Goal: Find specific fact: Find specific fact

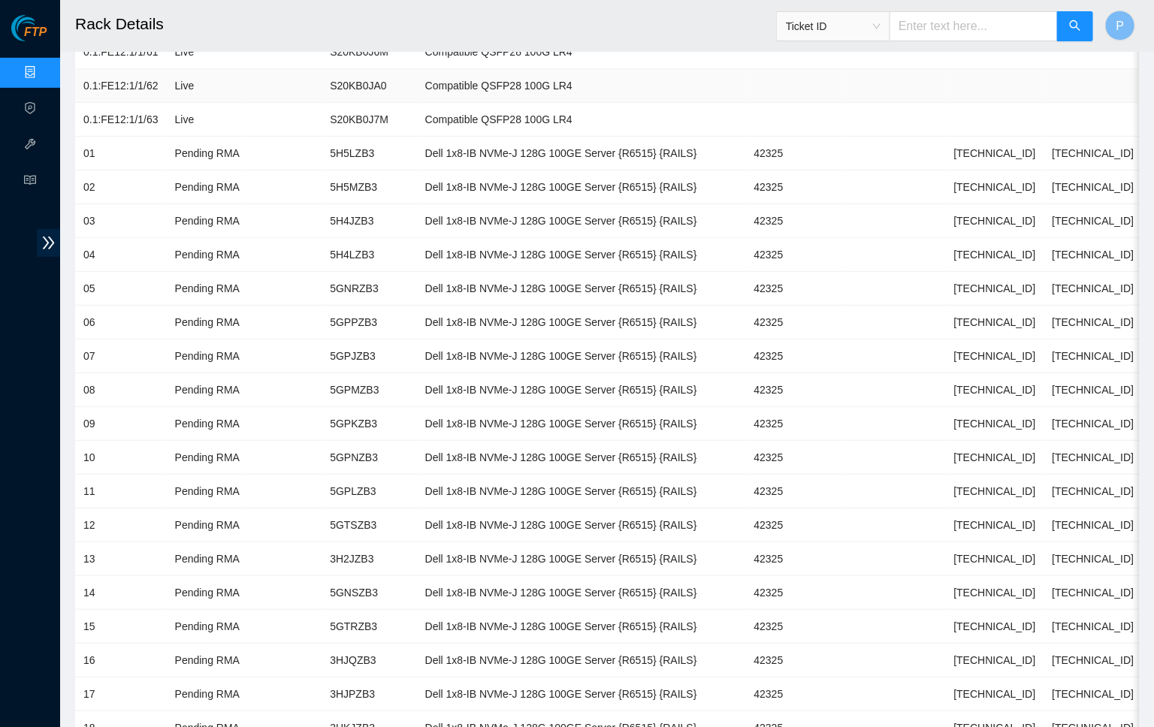
scroll to position [284, 0]
click at [44, 68] on link "Data Centers" at bounding box center [75, 73] width 62 height 12
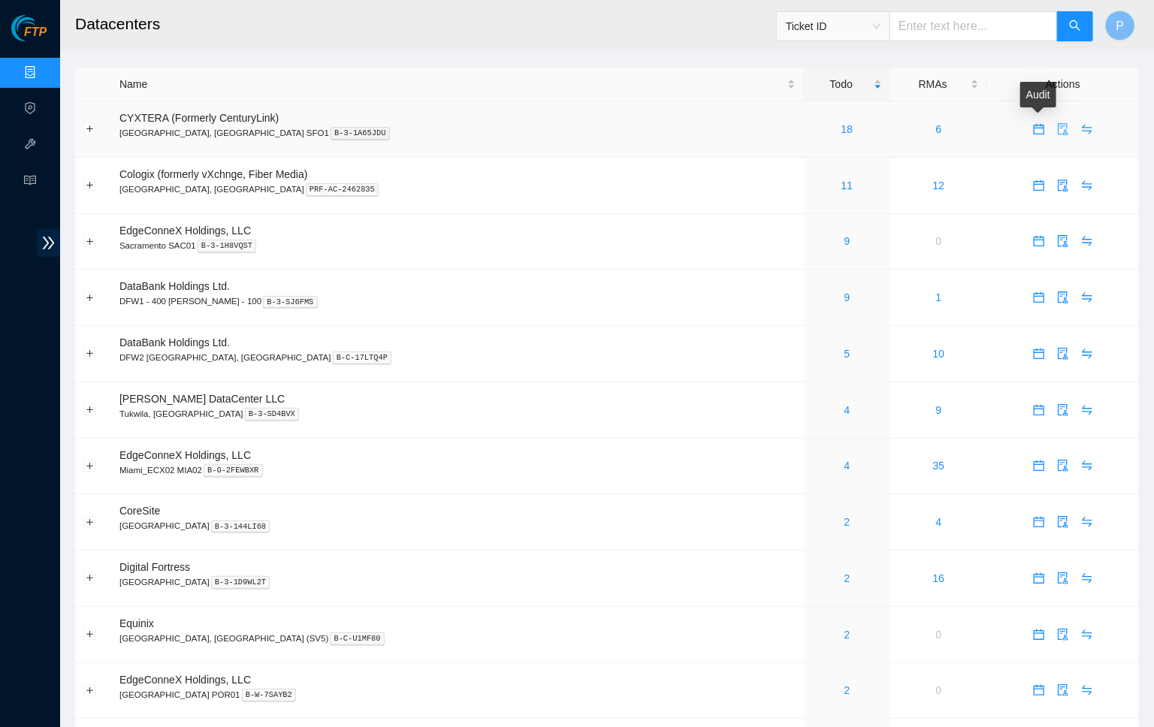
click at [1051, 128] on span "audit" at bounding box center [1062, 129] width 23 height 12
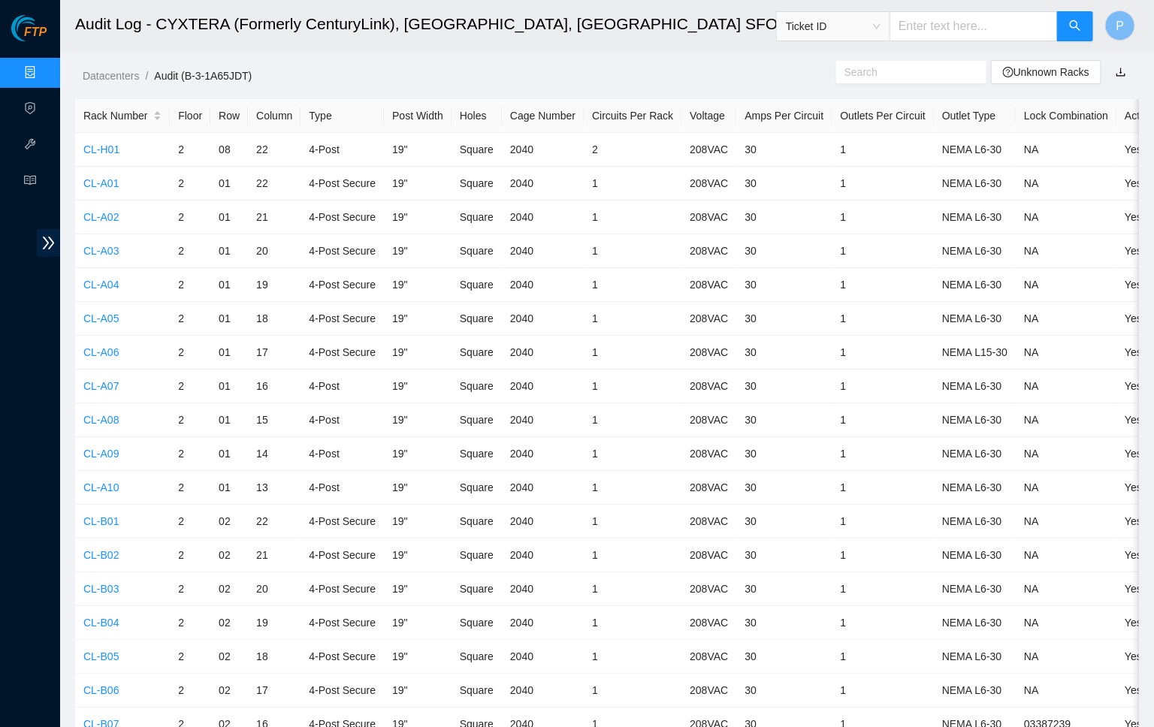
click at [44, 69] on link "Data Centers" at bounding box center [75, 73] width 62 height 12
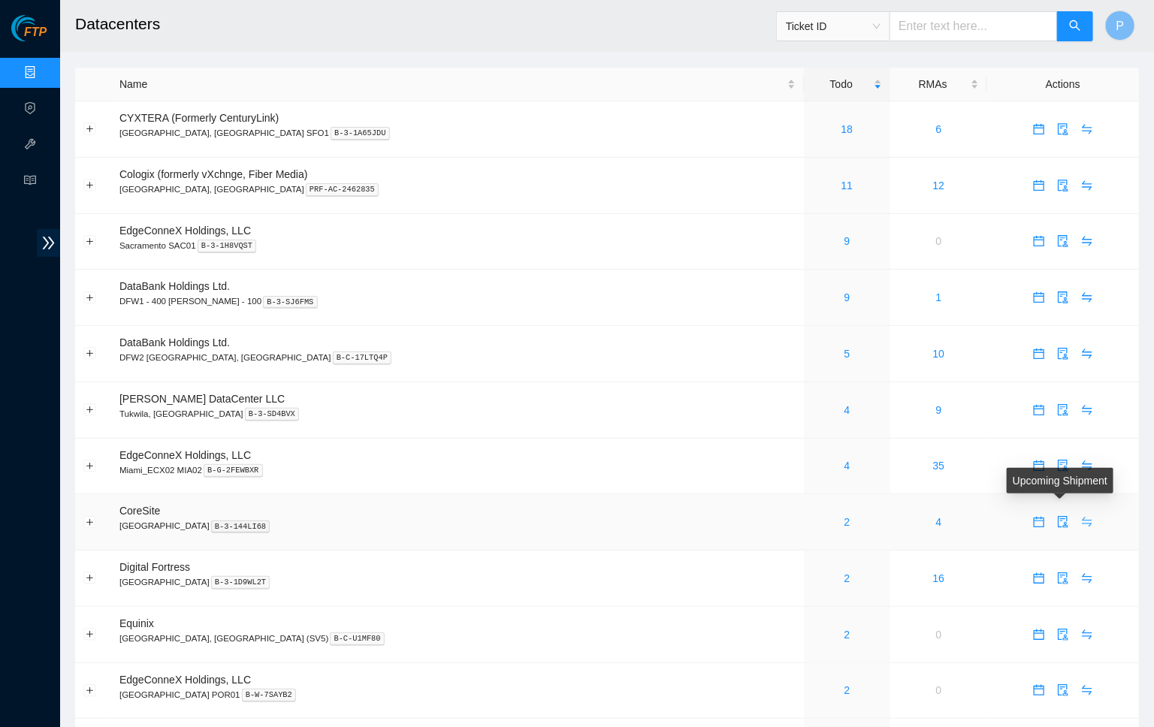
click at [1081, 516] on icon "swap" at bounding box center [1087, 522] width 12 height 12
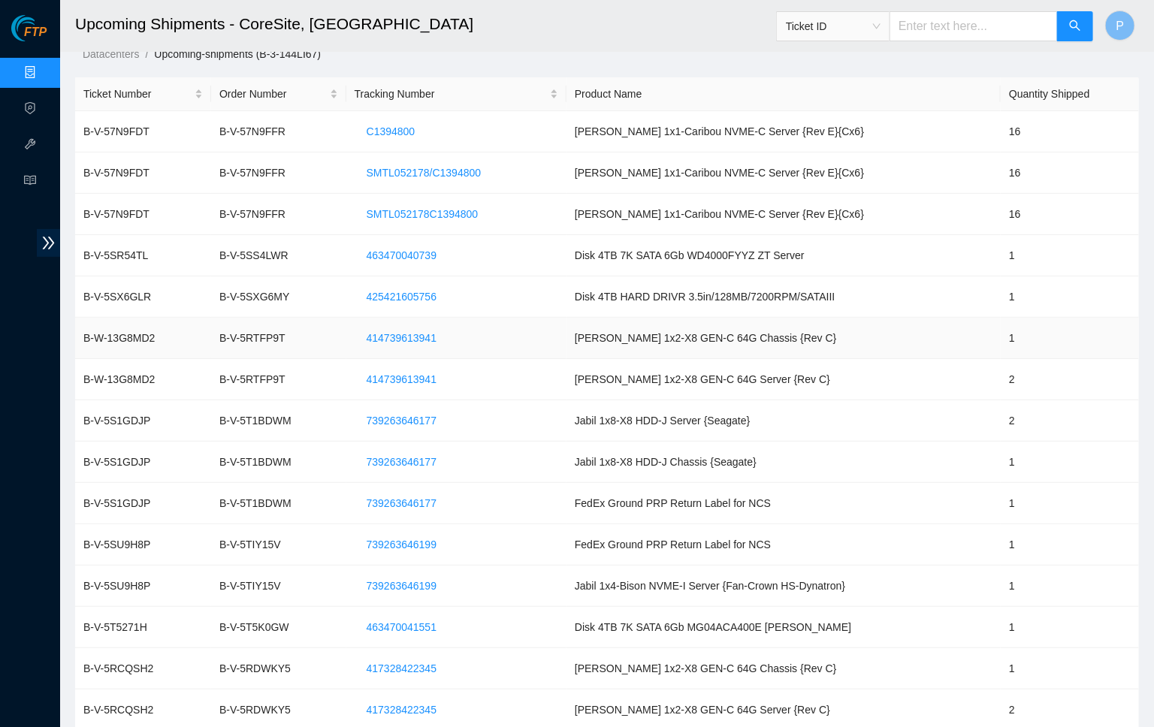
scroll to position [20, 0]
click at [414, 172] on span "SMTL052178/C1394800" at bounding box center [424, 174] width 115 height 17
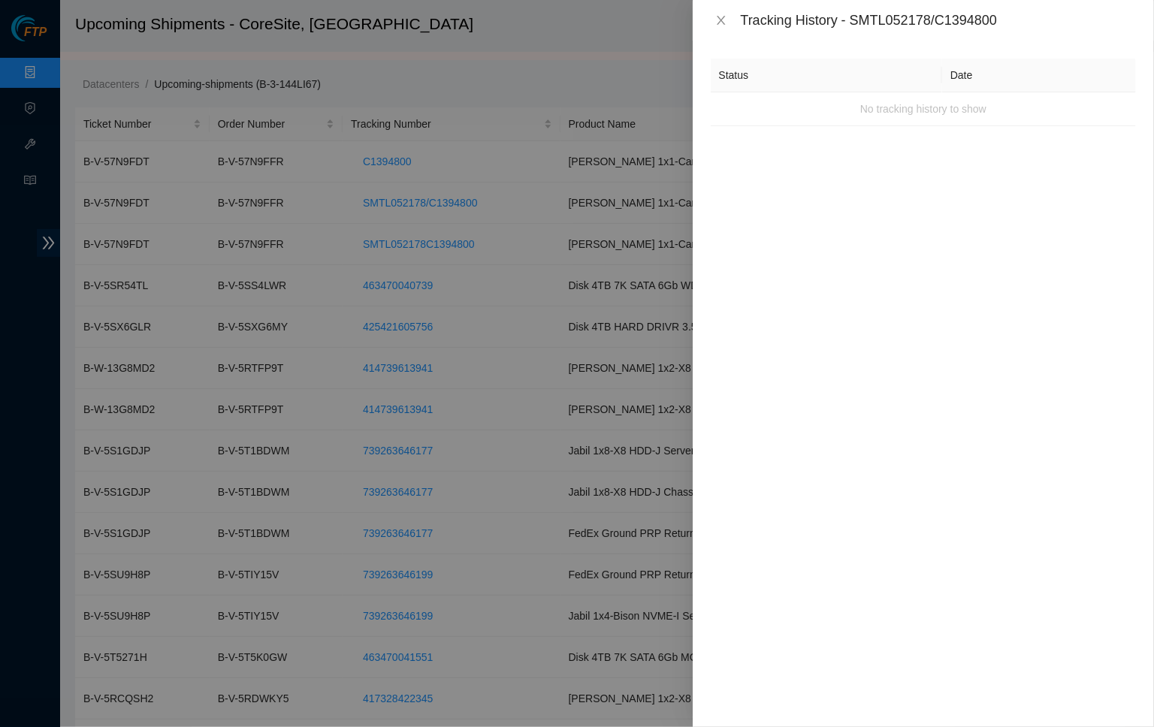
click at [718, 33] on div "Tracking History - SMTL052178/C1394800" at bounding box center [922, 20] width 461 height 41
click at [718, 23] on icon "close" at bounding box center [721, 20] width 12 height 12
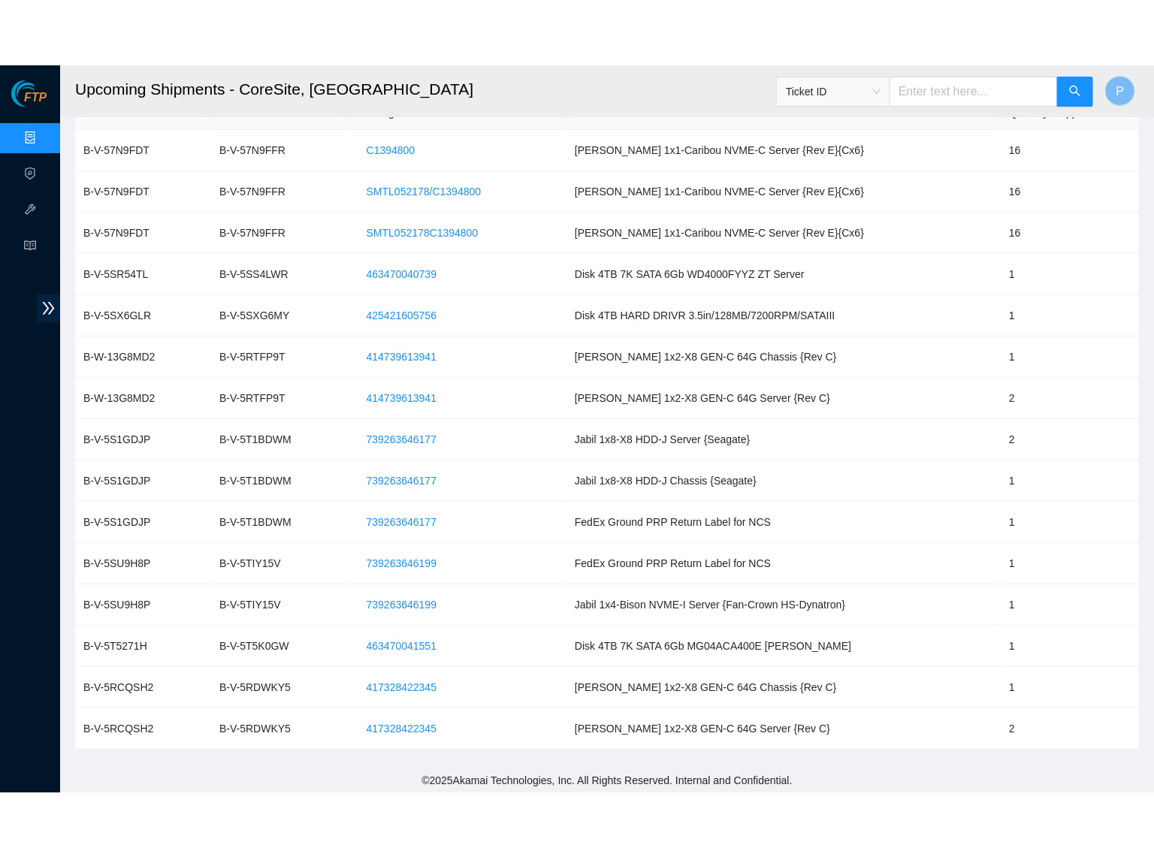
scroll to position [0, 0]
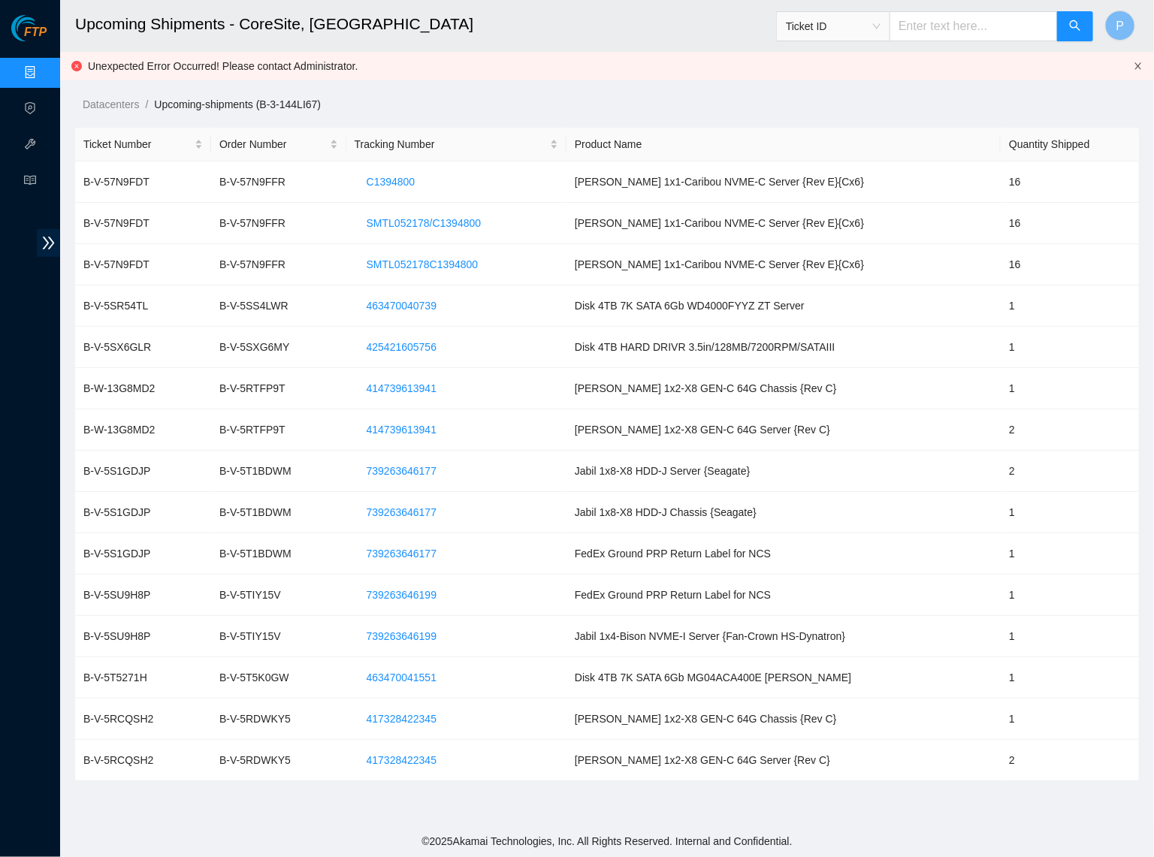
click at [1138, 64] on icon "close" at bounding box center [1137, 66] width 9 height 9
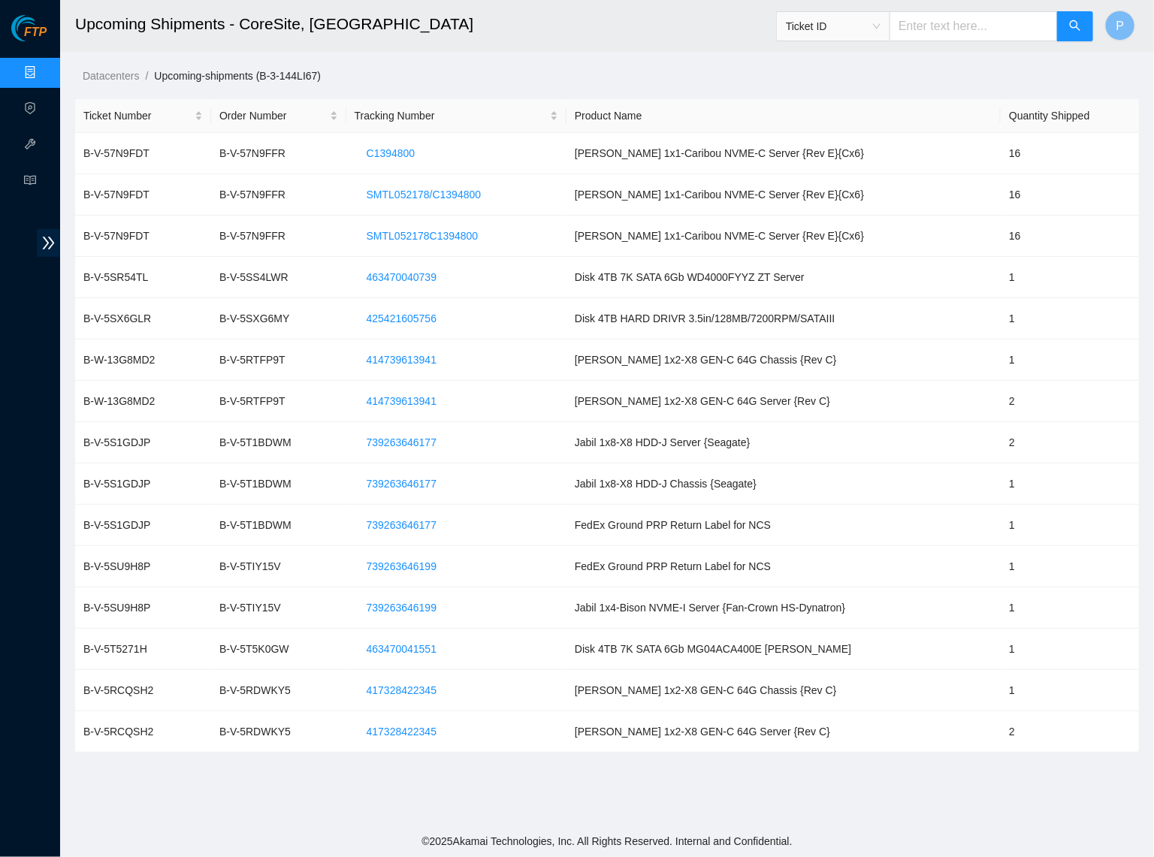
click at [44, 67] on link "Data Centers" at bounding box center [75, 73] width 62 height 12
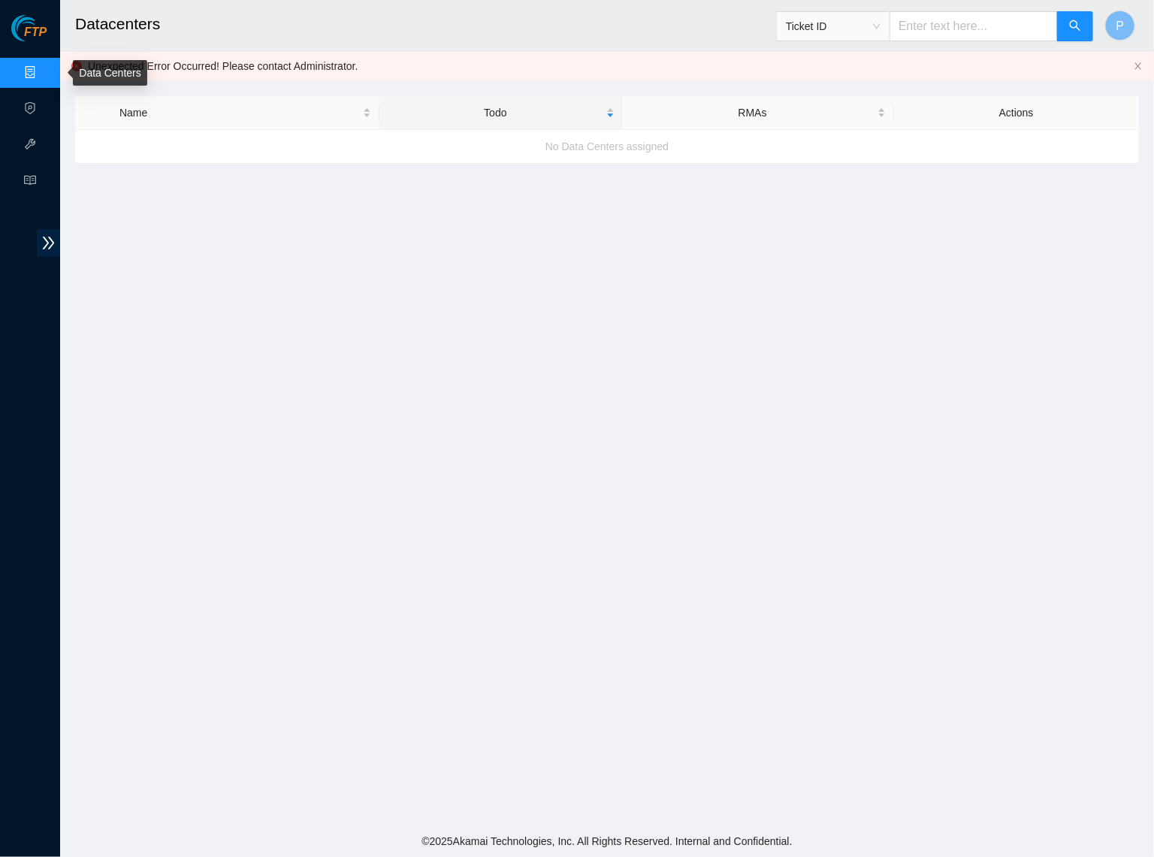
click at [44, 68] on link "Data Centers" at bounding box center [75, 73] width 62 height 12
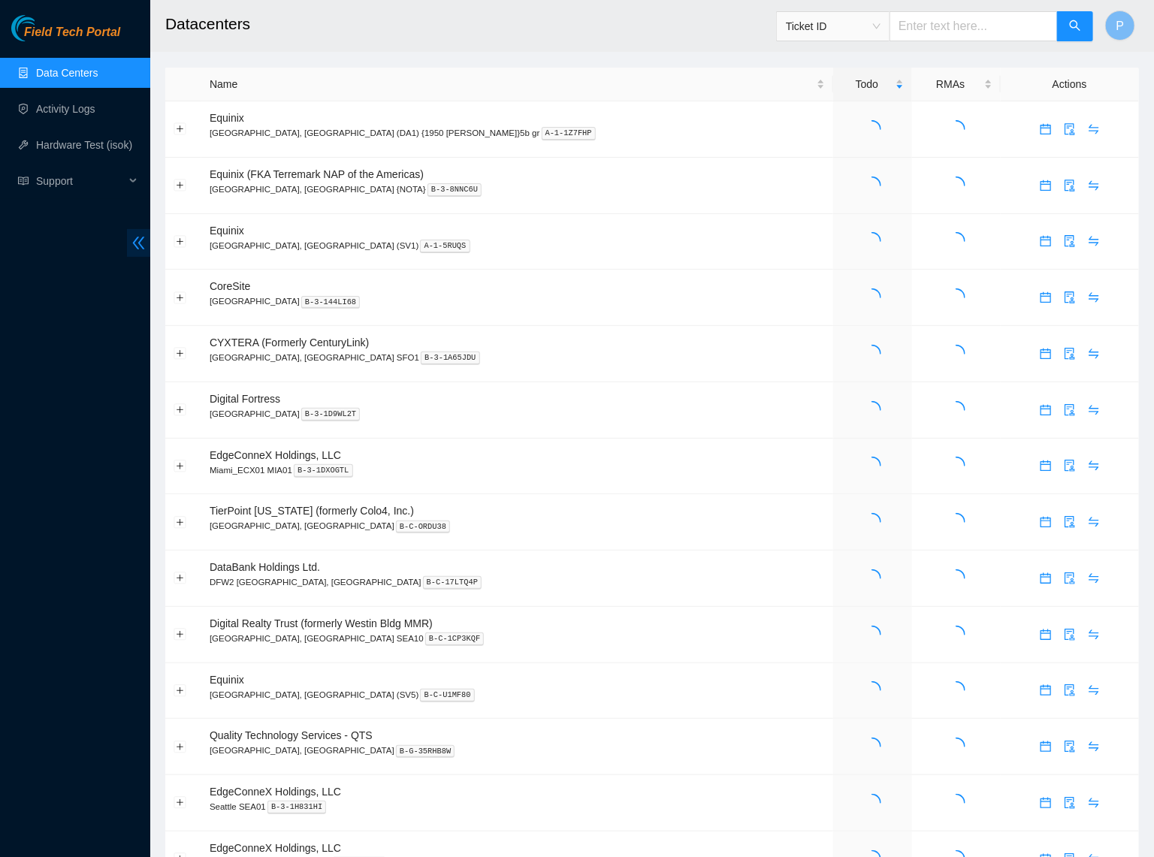
click at [128, 242] on span "double-left" at bounding box center [138, 243] width 23 height 28
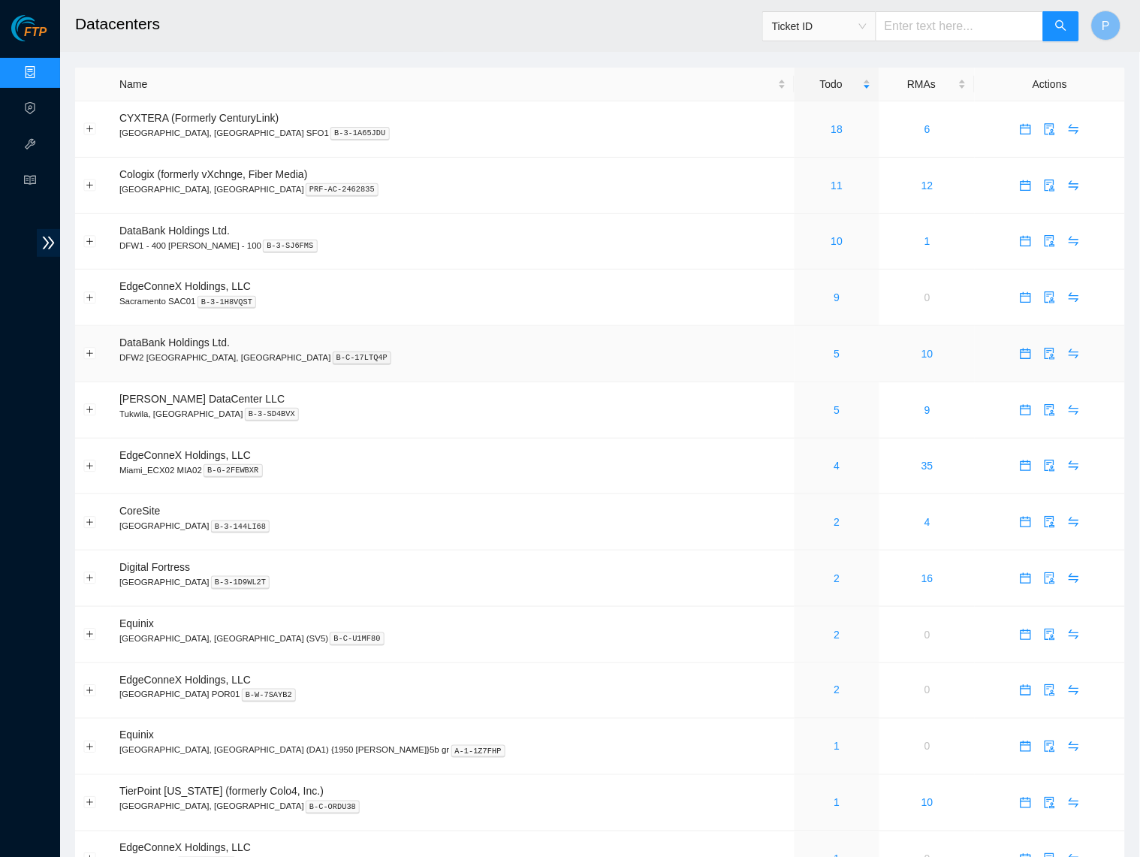
click at [346, 362] on td "DataBank Holdings Ltd. DFW2 Richardson, TX B-C-17LTQ4P" at bounding box center [452, 354] width 683 height 56
click at [1044, 123] on icon "audit" at bounding box center [1050, 129] width 12 height 12
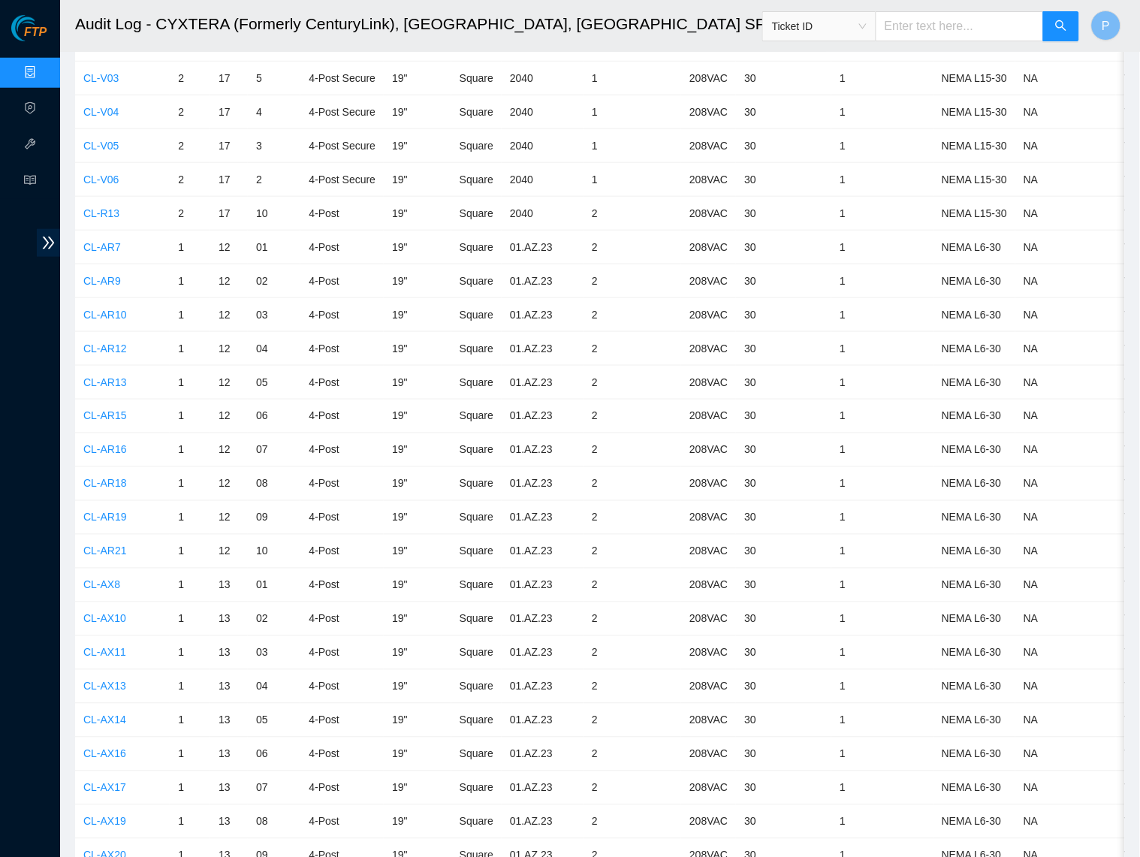
scroll to position [5831, 0]
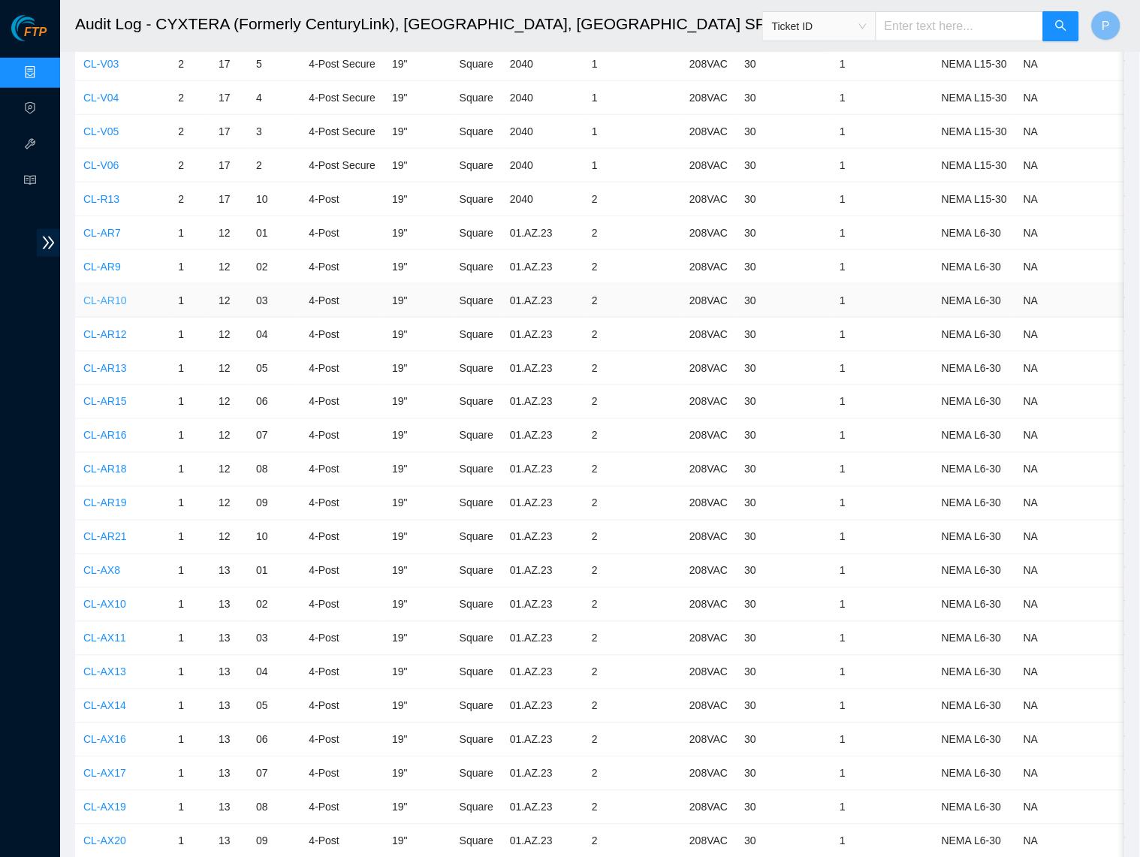
click at [98, 294] on link "CL-AR10" at bounding box center [105, 300] width 44 height 12
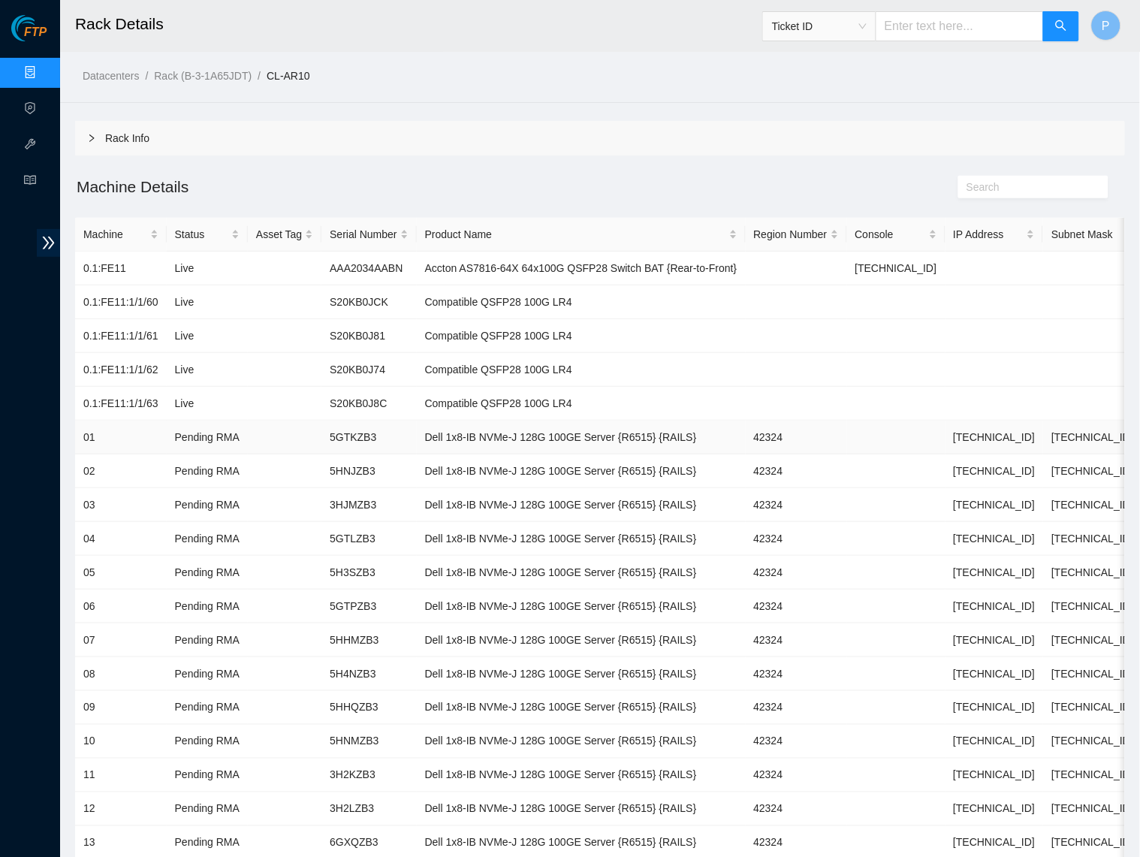
click at [835, 421] on td "42324" at bounding box center [796, 438] width 101 height 34
copy td "42324"
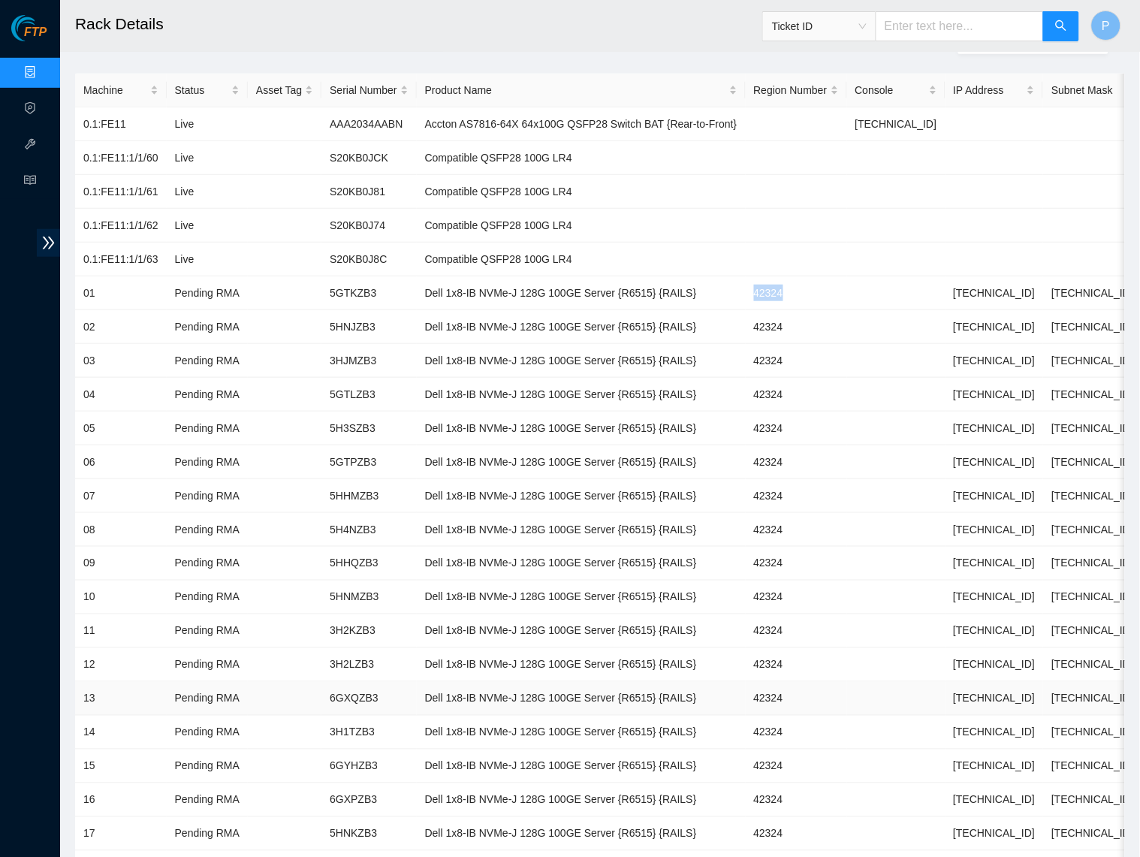
scroll to position [128, 0]
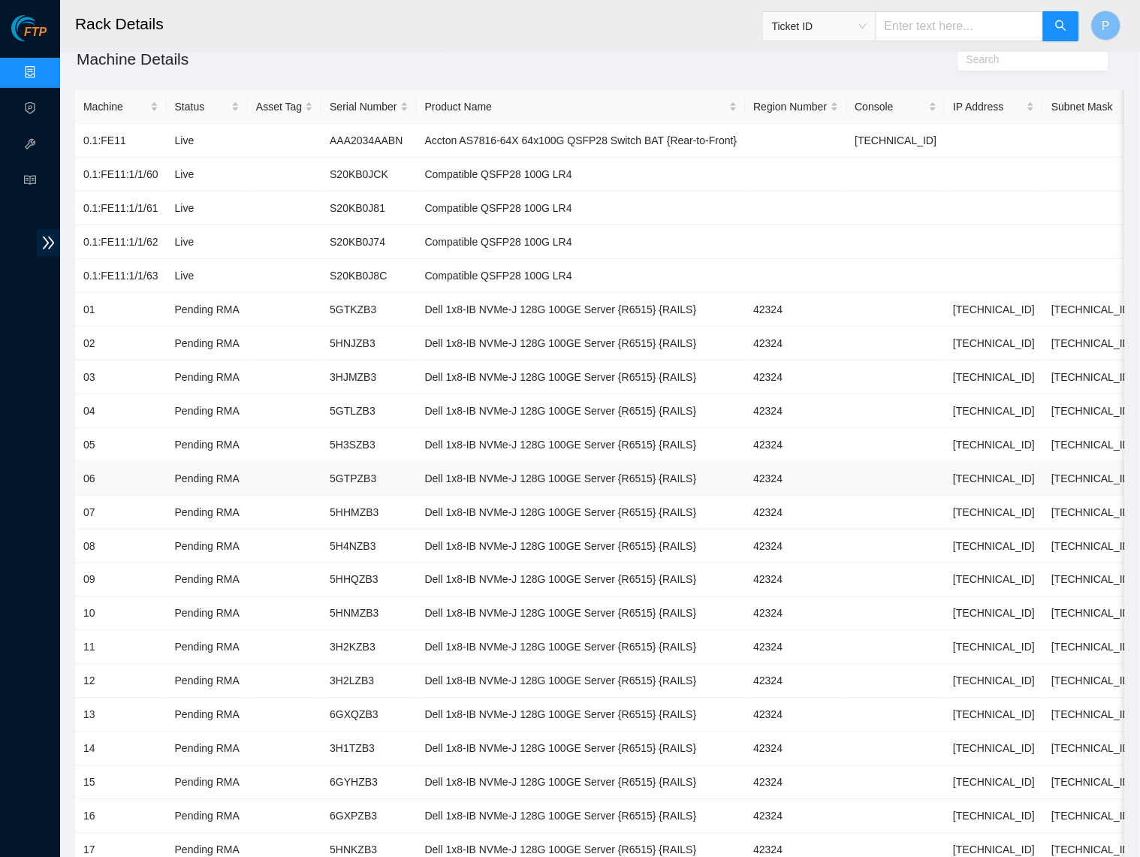
click at [738, 464] on td "Dell 1x8-IB NVMe-J 128G 100GE Server {R6515} {RAILS}" at bounding box center [581, 479] width 329 height 34
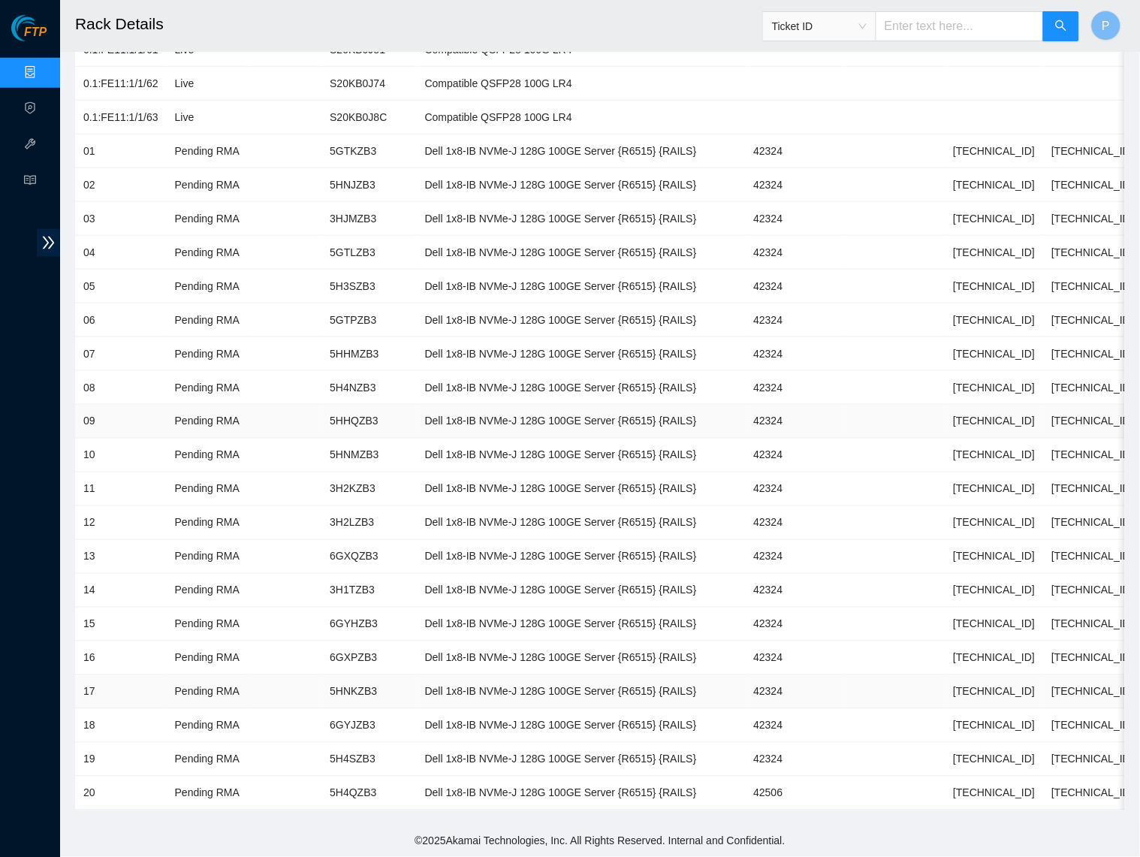
scroll to position [284, 0]
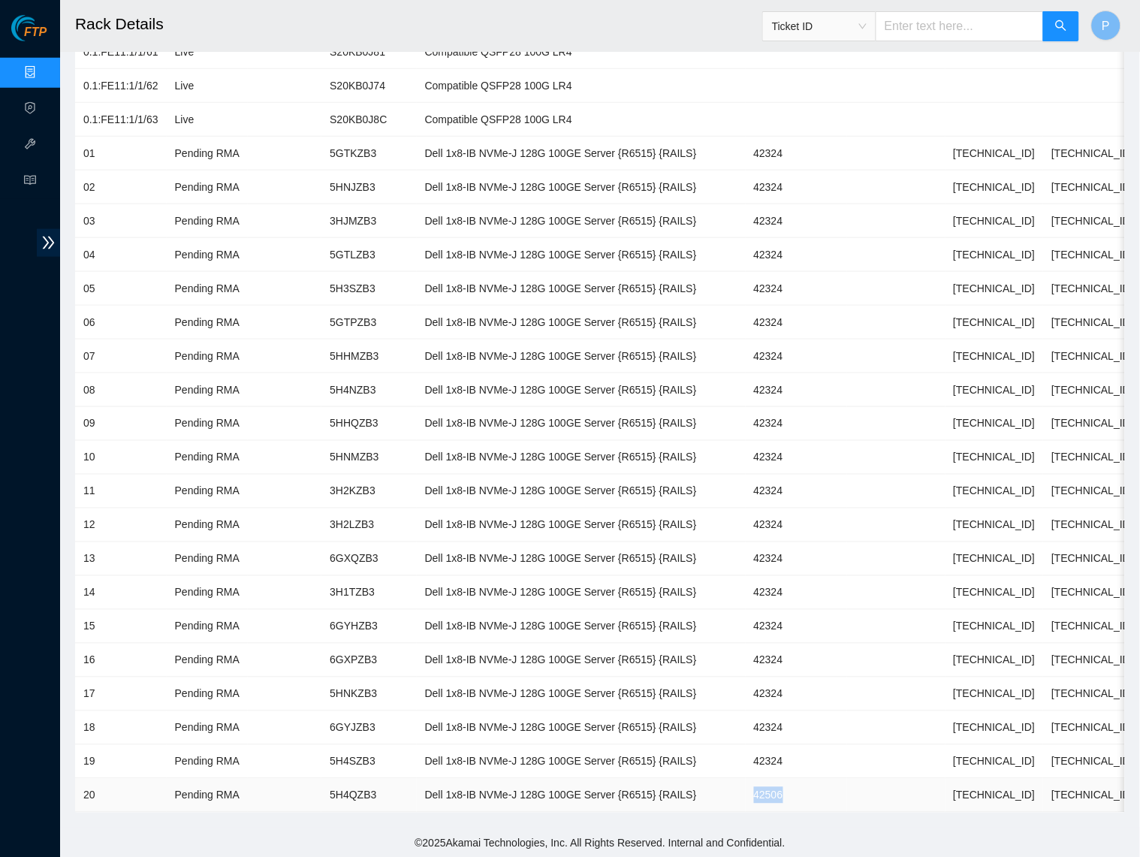
drag, startPoint x: 829, startPoint y: 778, endPoint x: 792, endPoint y: 778, distance: 36.8
click at [792, 779] on td "42506" at bounding box center [796, 796] width 101 height 34
copy td "42506"
drag, startPoint x: 733, startPoint y: 775, endPoint x: 439, endPoint y: 779, distance: 294.4
click at [439, 779] on td "Dell 1x8-IB NVMe-J 128G 100GE Server {R6515} {RAILS}" at bounding box center [581, 796] width 329 height 34
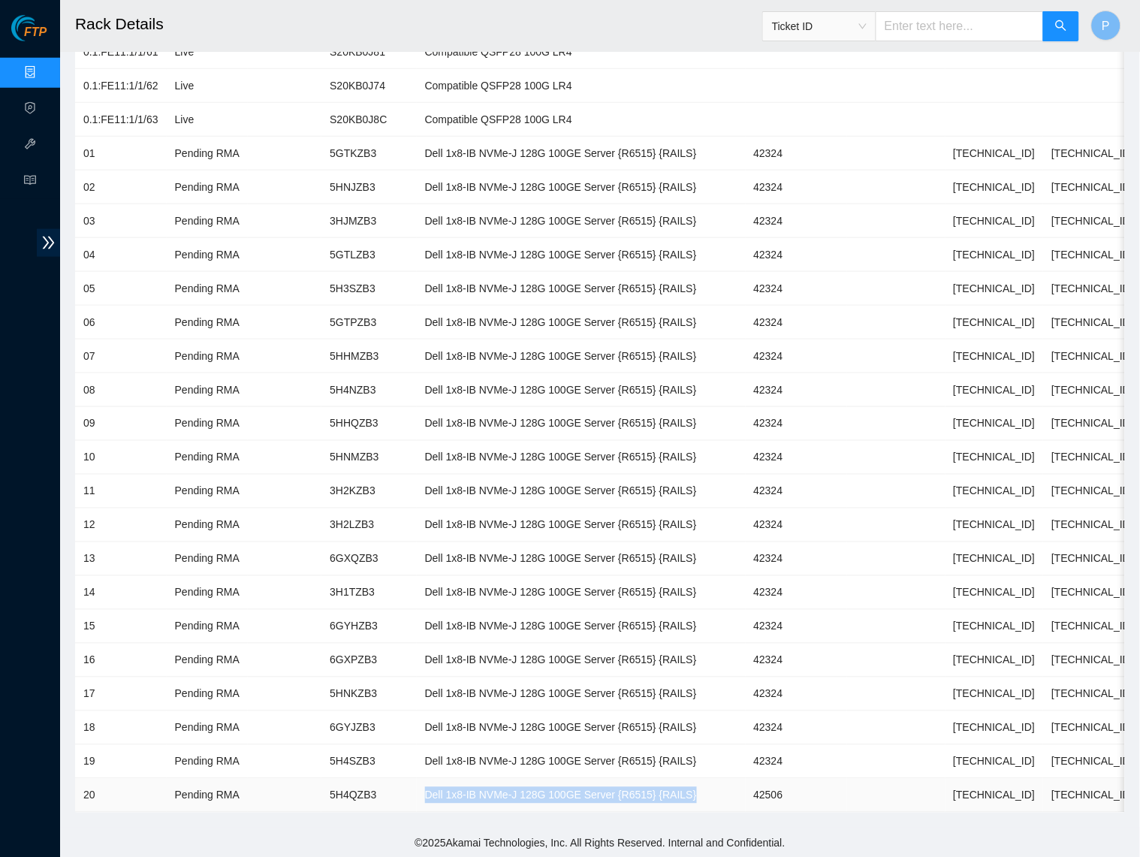
copy td "Dell 1x8-IB NVMe-J 128G 100GE Server {R6515} {RAILS}"
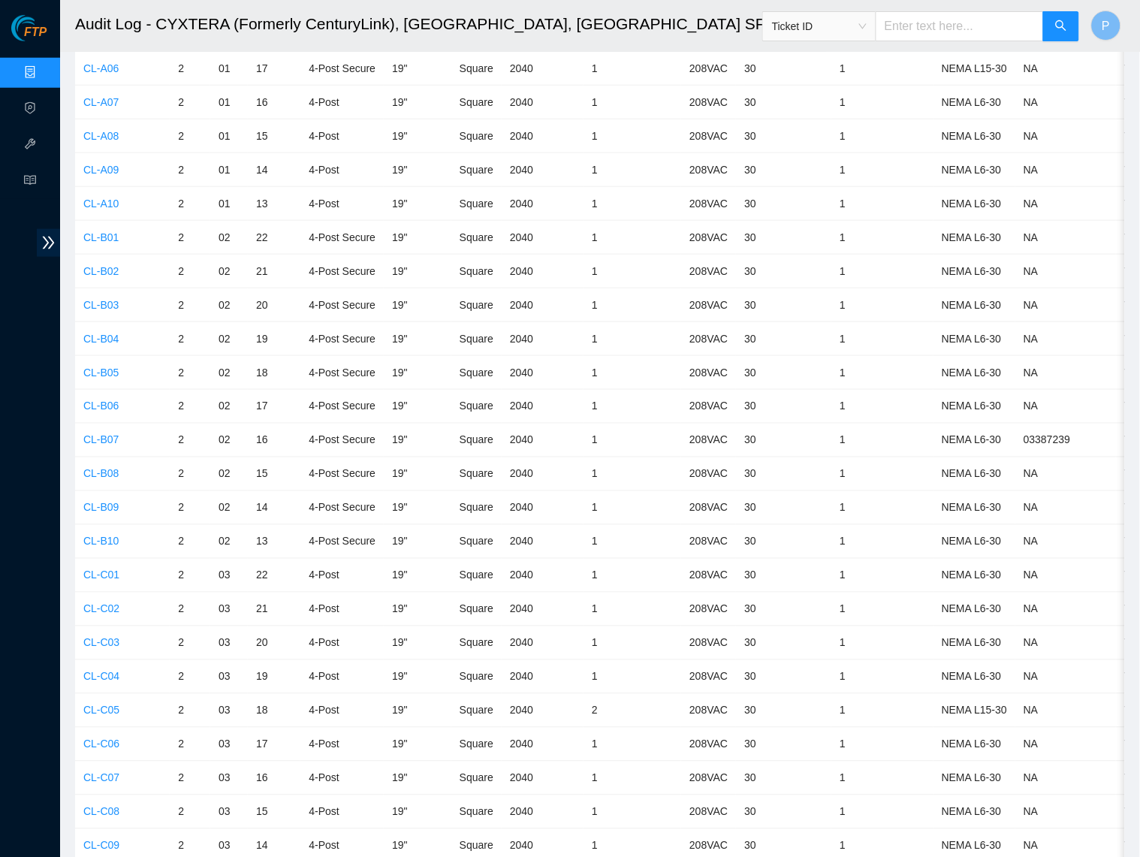
scroll to position [5831, 0]
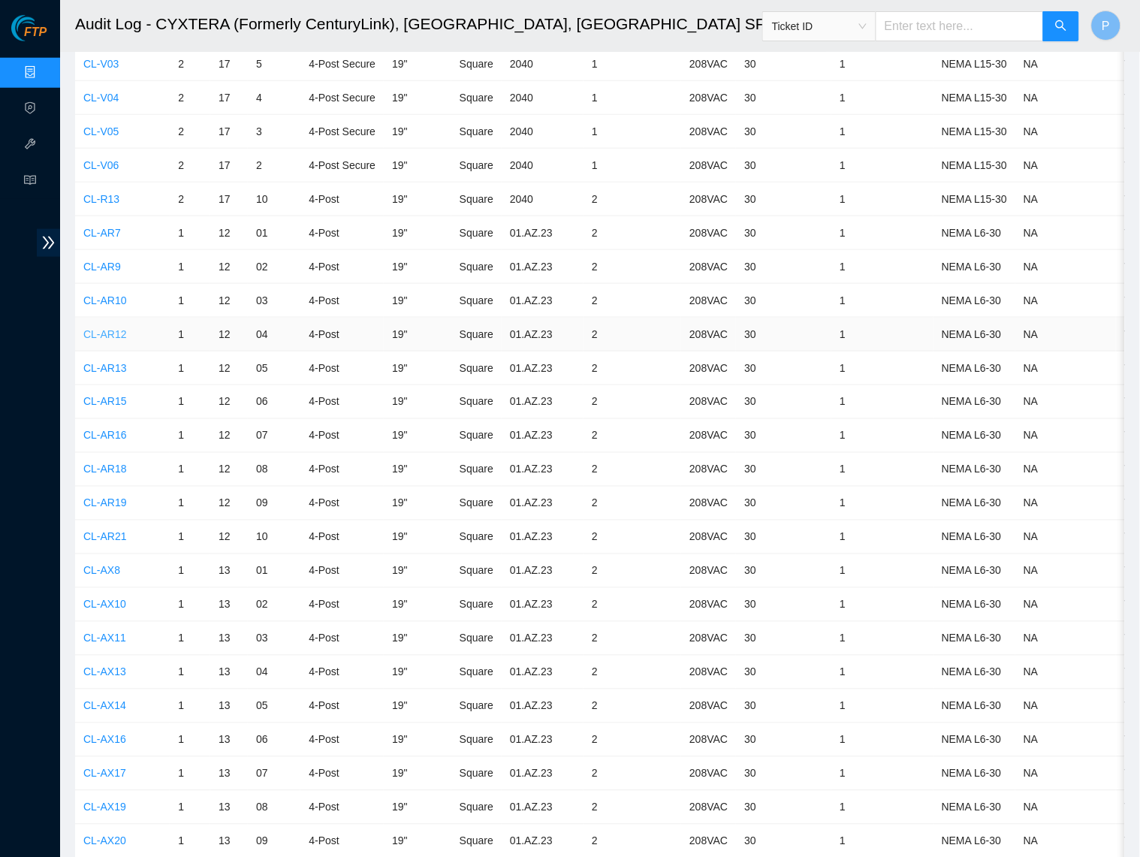
click at [101, 328] on link "CL-AR12" at bounding box center [105, 334] width 44 height 12
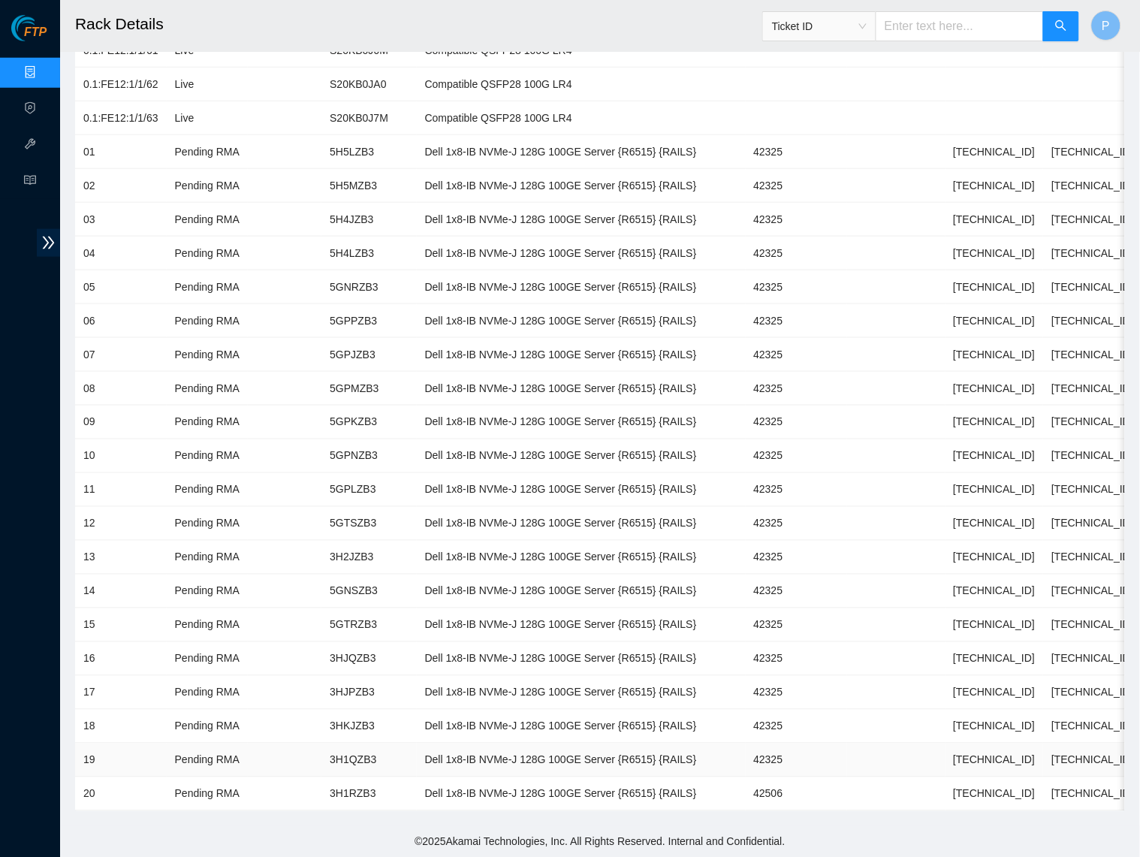
scroll to position [284, 0]
drag, startPoint x: 828, startPoint y: 777, endPoint x: 789, endPoint y: 774, distance: 38.4
click at [789, 779] on td "42506" at bounding box center [796, 796] width 101 height 34
copy td "42506"
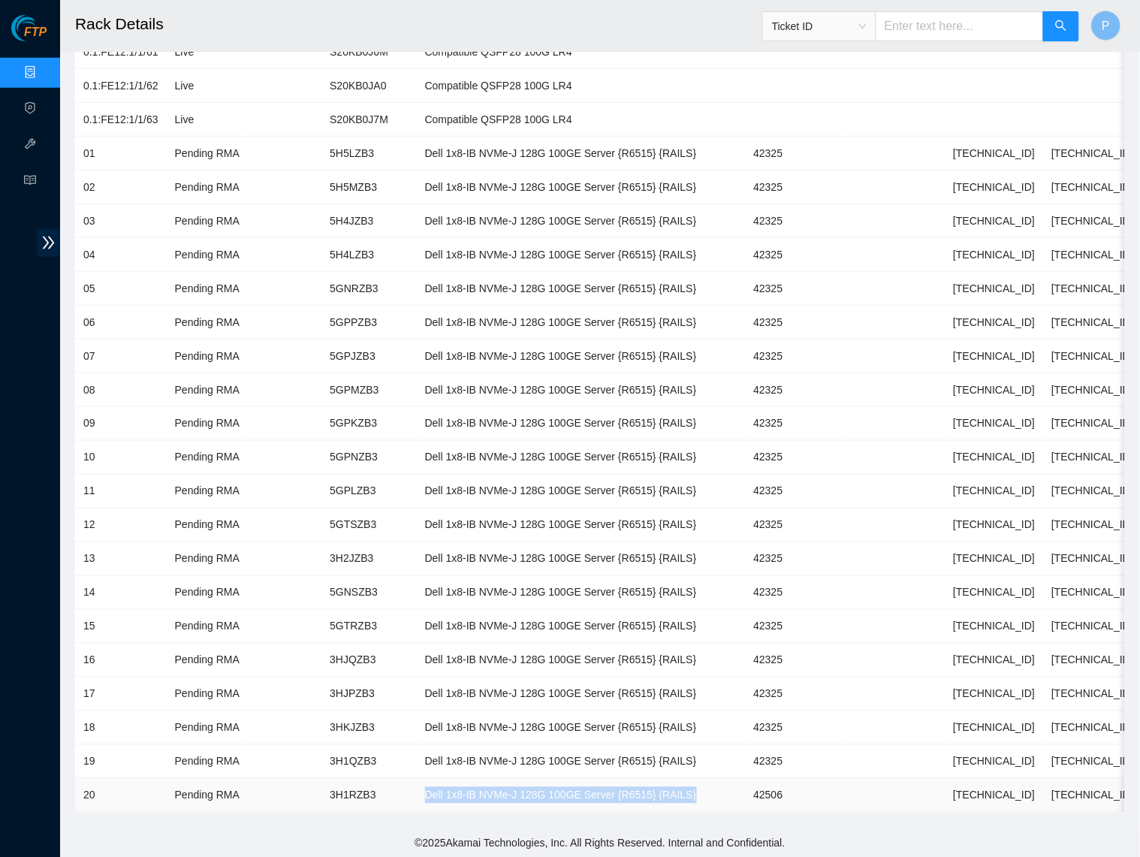
drag, startPoint x: 739, startPoint y: 780, endPoint x: 437, endPoint y: 779, distance: 301.9
click at [437, 779] on td "Dell 1x8-IB NVMe-J 128G 100GE Server {R6515} {RAILS}" at bounding box center [581, 796] width 329 height 34
copy td "Dell 1x8-IB NVMe-J 128G 100GE Server {R6515} {RAILS}"
click at [847, 341] on td "42325" at bounding box center [796, 356] width 101 height 34
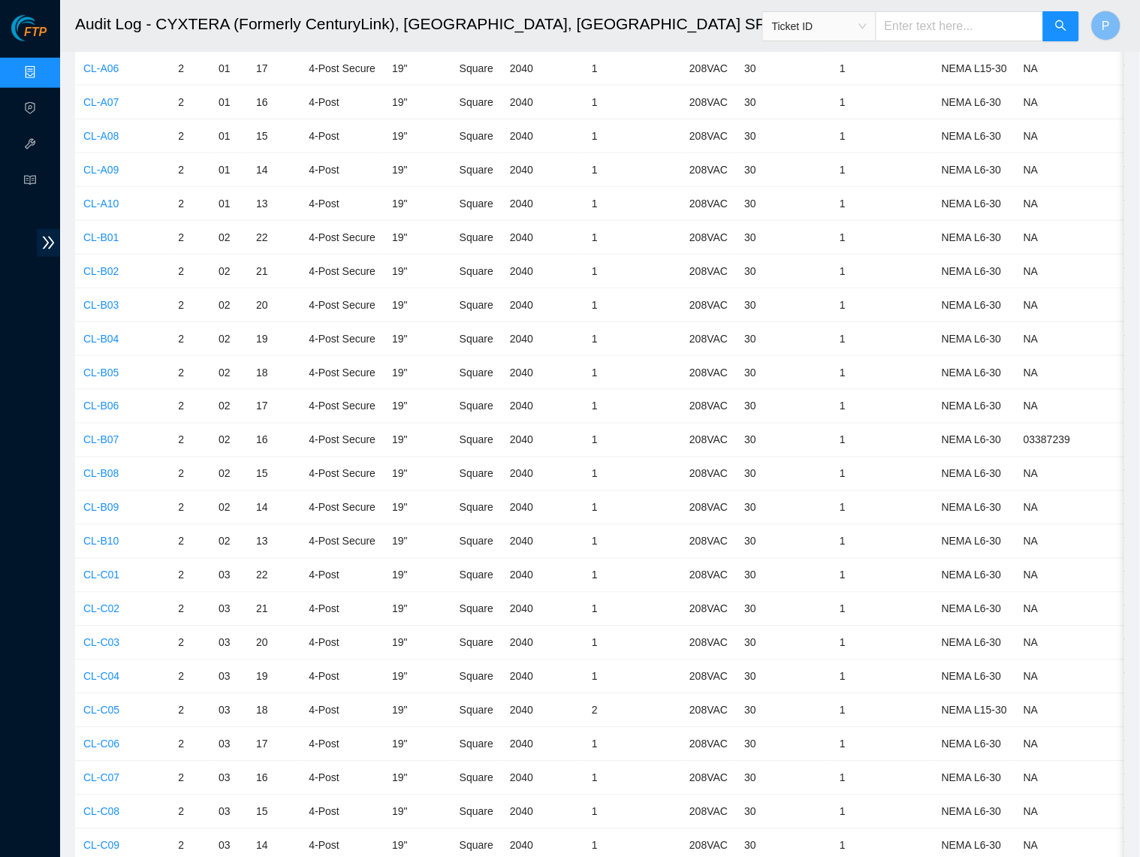
scroll to position [5831, 0]
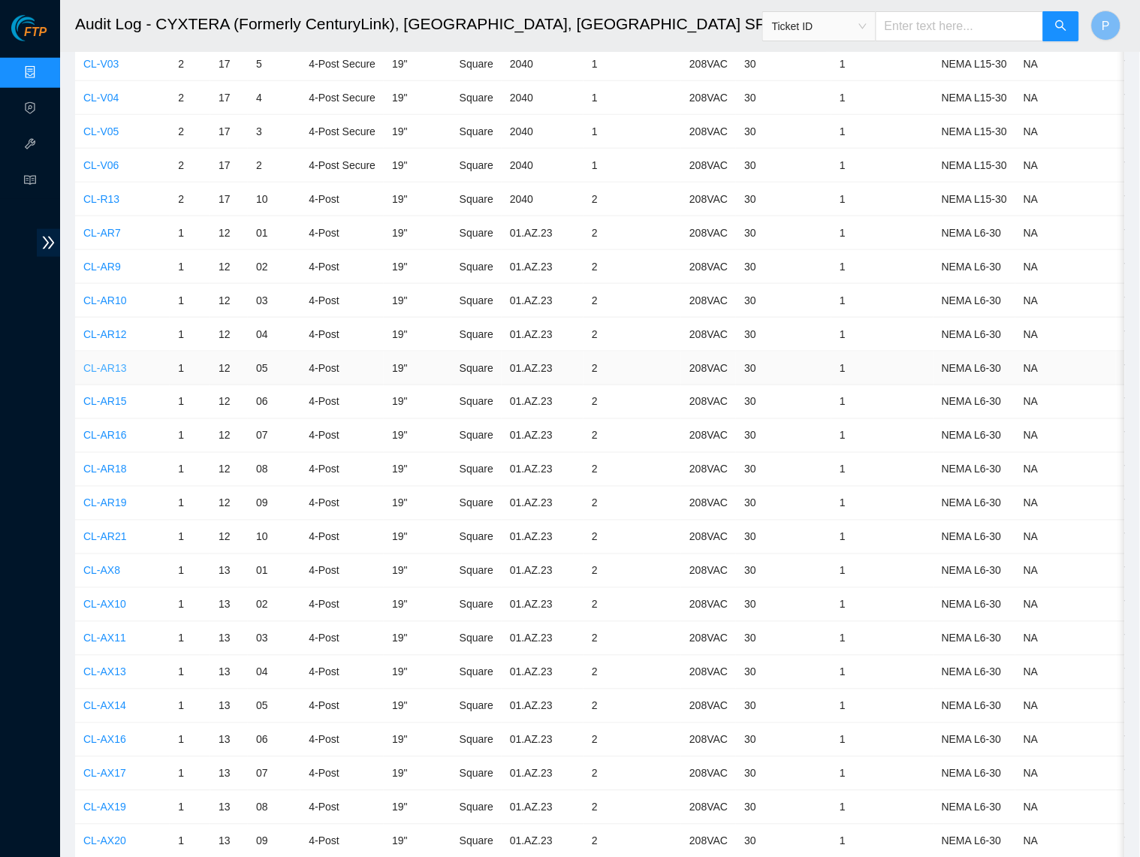
click at [106, 362] on link "CL-AR13" at bounding box center [105, 368] width 44 height 12
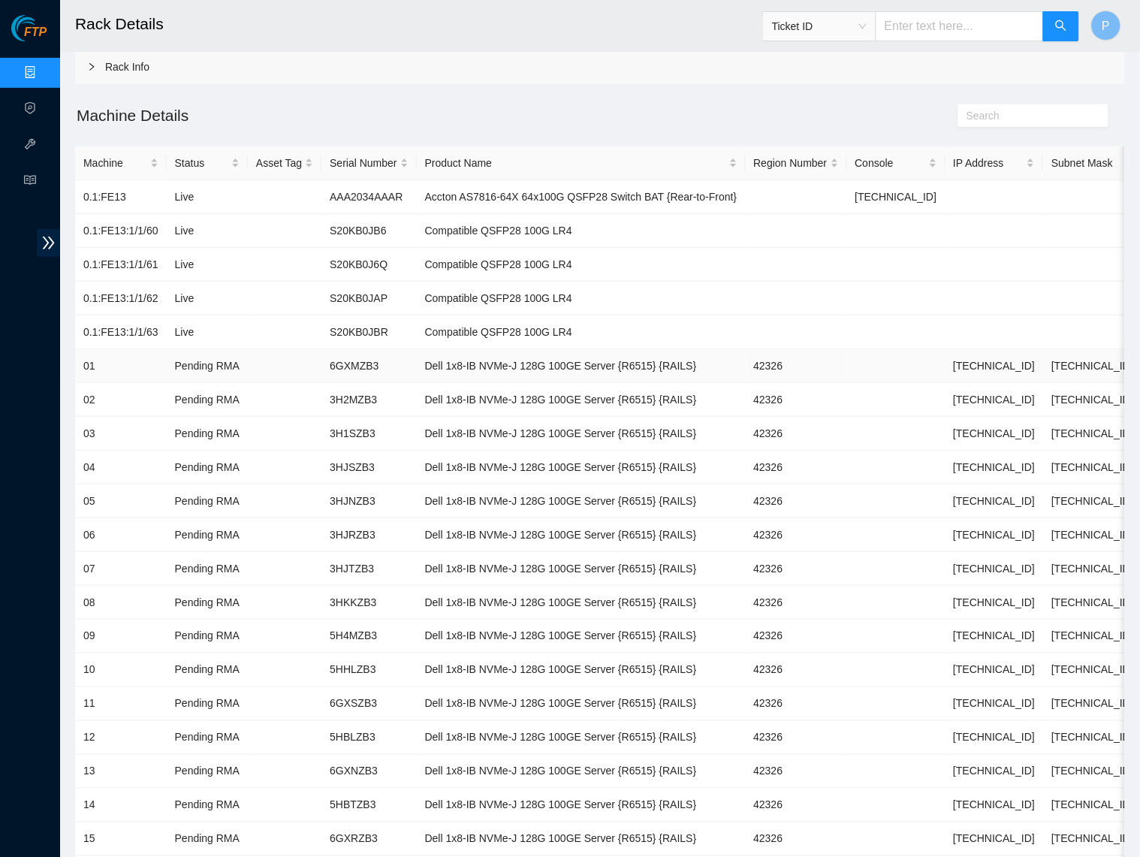
scroll to position [101, 0]
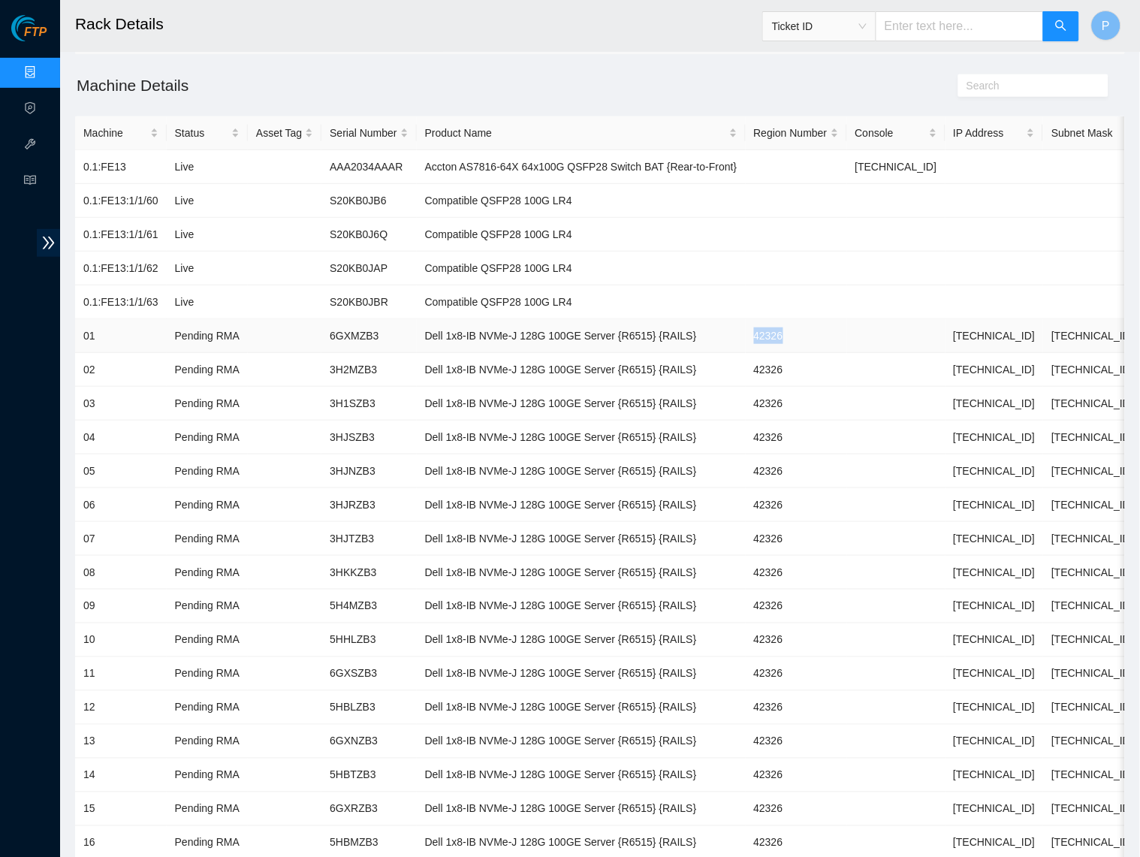
drag, startPoint x: 843, startPoint y: 329, endPoint x: 792, endPoint y: 330, distance: 51.1
click at [792, 330] on td "42326" at bounding box center [796, 336] width 101 height 34
copy td "42326"
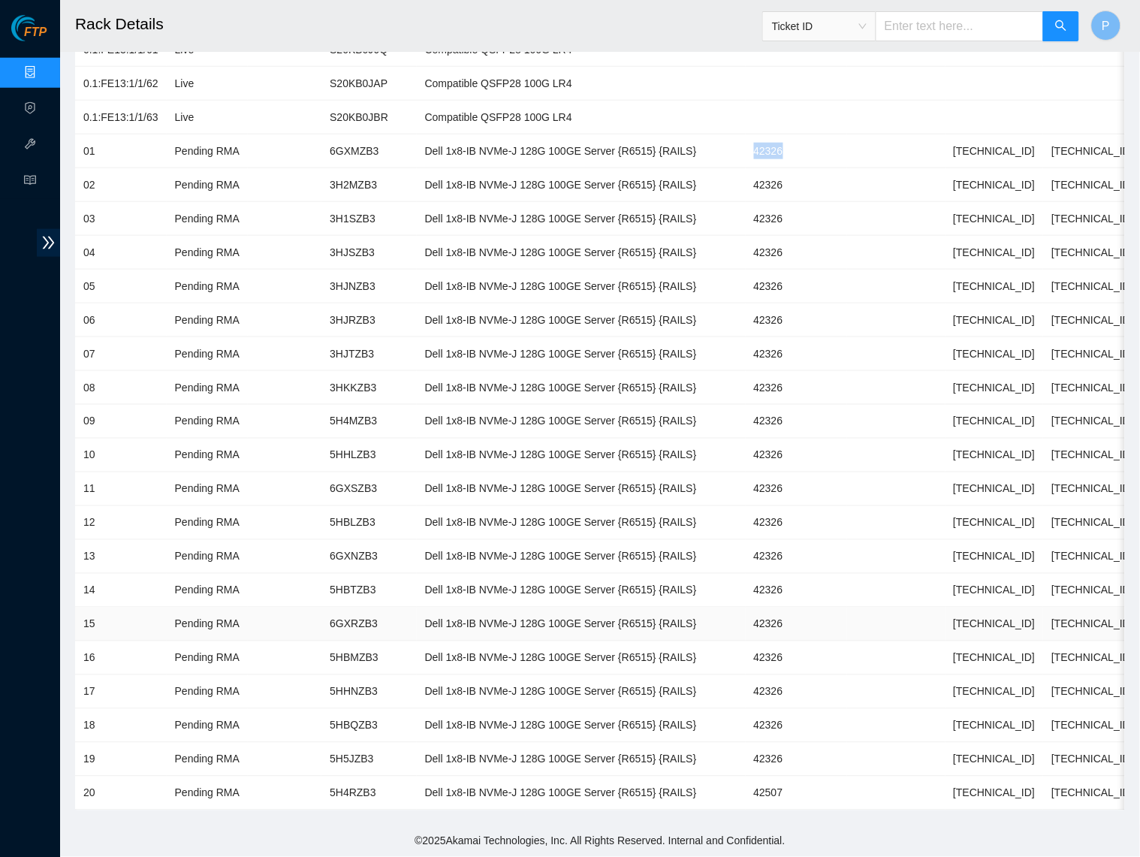
scroll to position [284, 0]
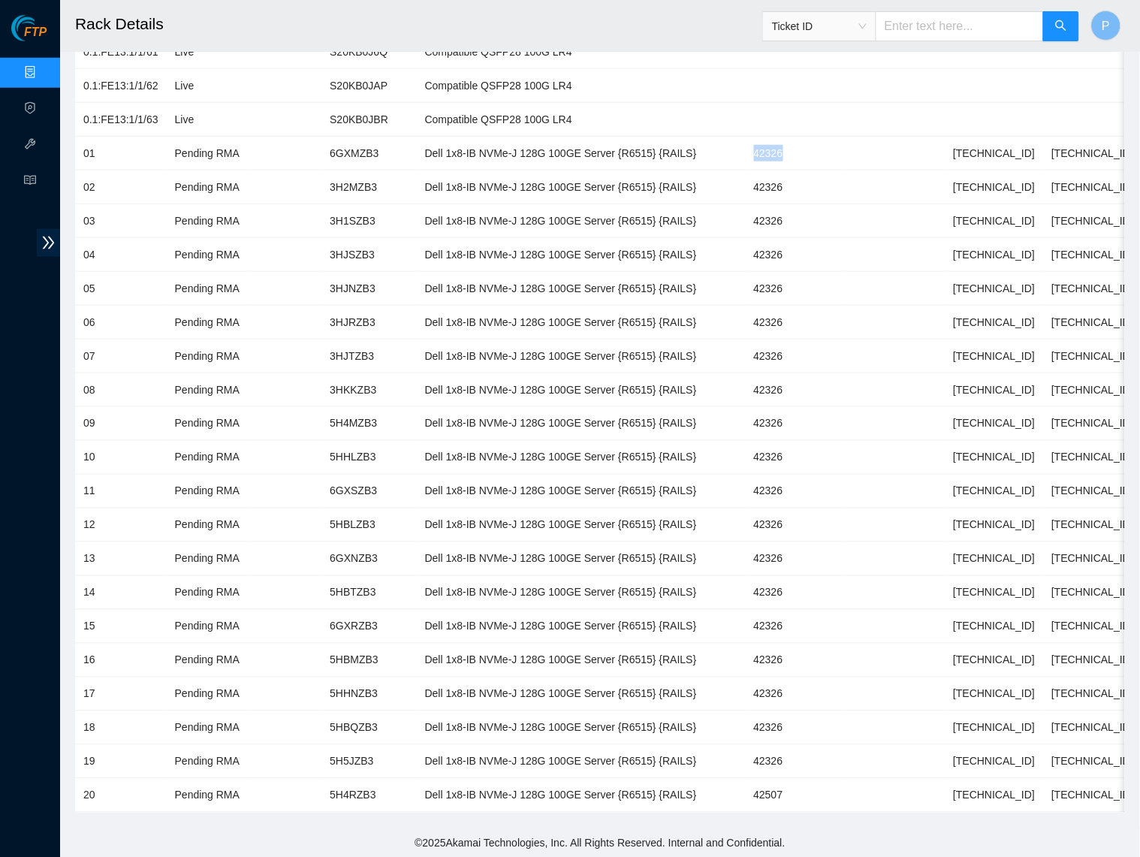
copy td "42326"
drag, startPoint x: 750, startPoint y: 151, endPoint x: 439, endPoint y: 147, distance: 311.7
click at [439, 147] on td "Dell 1x8-IB NVMe-J 128G 100GE Server {R6515} {RAILS}" at bounding box center [581, 154] width 329 height 34
copy td "Dell 1x8-IB NVMe-J 128G 100GE Server {R6515} {RAILS}"
